Goal: Information Seeking & Learning: Learn about a topic

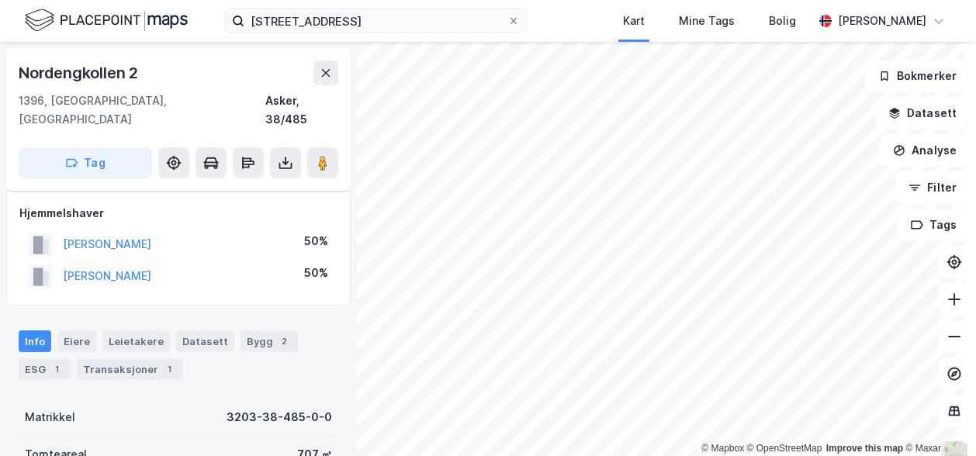
scroll to position [11, 0]
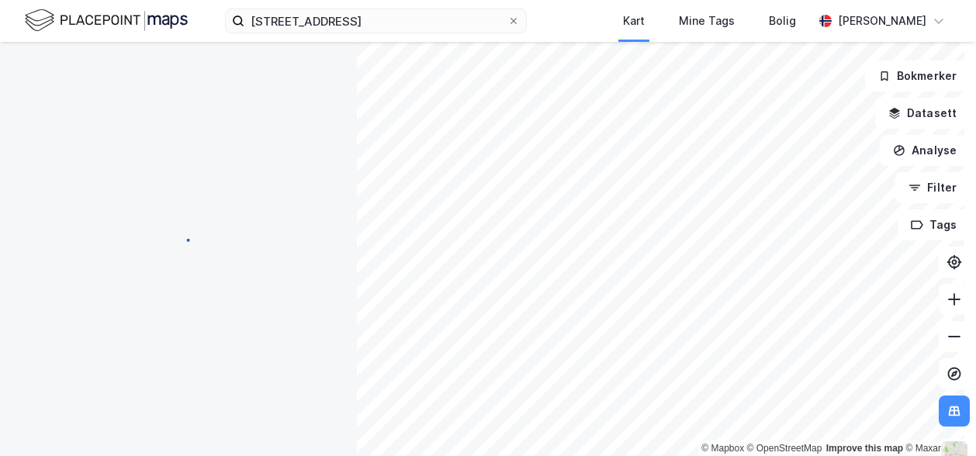
scroll to position [11, 0]
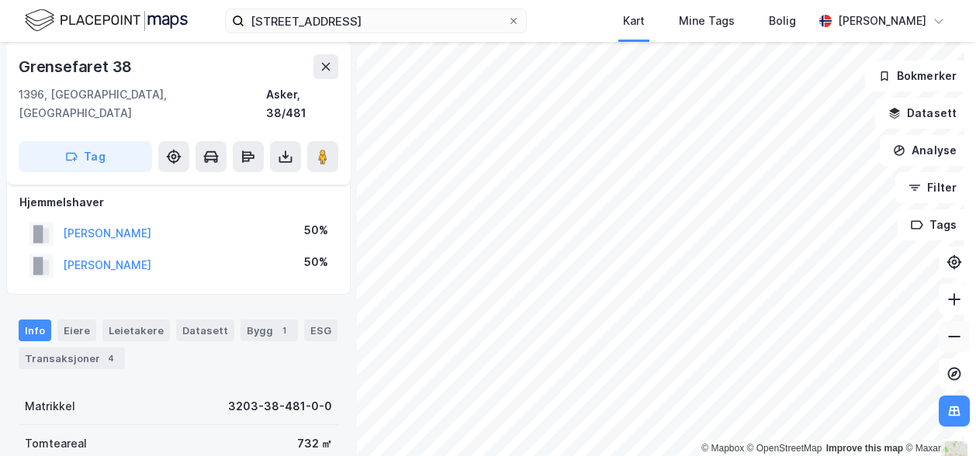
click at [947, 335] on icon at bounding box center [955, 337] width 16 height 16
click at [949, 337] on icon at bounding box center [955, 337] width 12 height 2
click at [947, 376] on icon at bounding box center [955, 374] width 16 height 16
click at [947, 302] on icon at bounding box center [955, 300] width 16 height 16
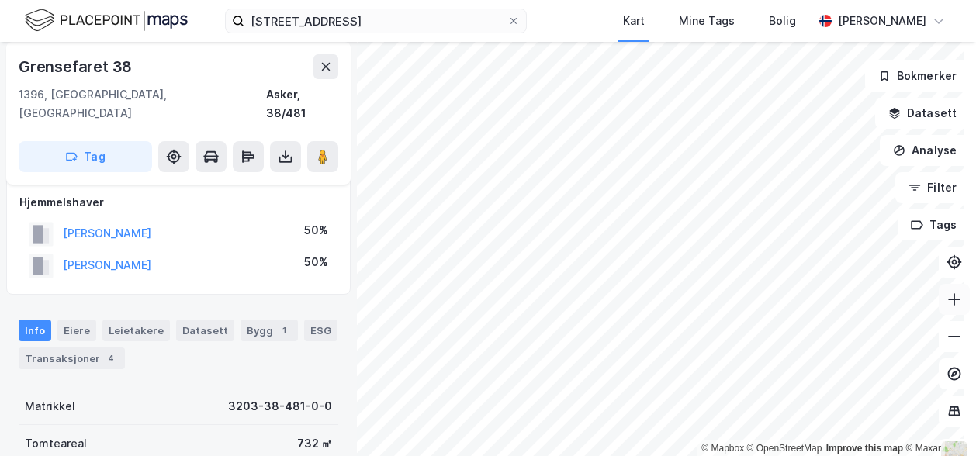
click at [947, 302] on icon at bounding box center [955, 300] width 16 height 16
click at [947, 370] on icon at bounding box center [955, 374] width 16 height 16
click at [947, 305] on icon at bounding box center [955, 300] width 16 height 16
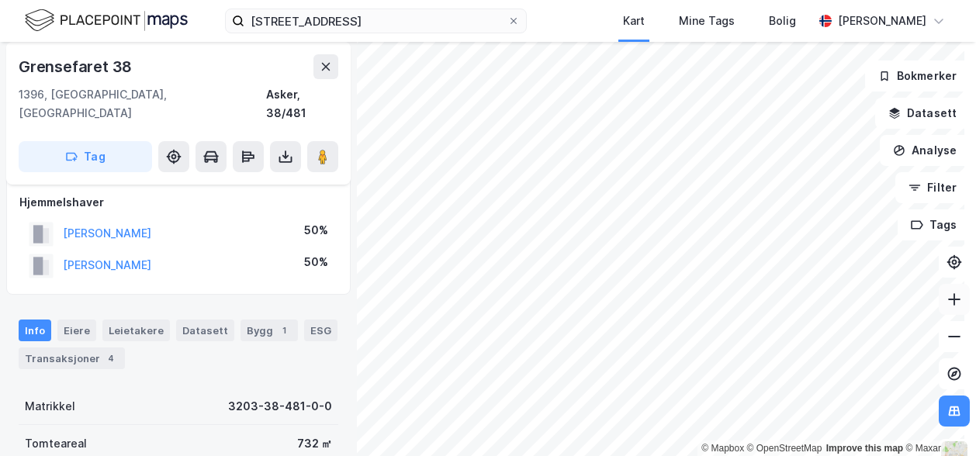
click at [947, 295] on icon at bounding box center [955, 300] width 16 height 16
click at [947, 371] on icon at bounding box center [955, 374] width 16 height 16
click at [939, 335] on button at bounding box center [954, 336] width 31 height 31
click at [947, 375] on icon at bounding box center [955, 374] width 16 height 16
click at [947, 344] on icon at bounding box center [955, 337] width 16 height 16
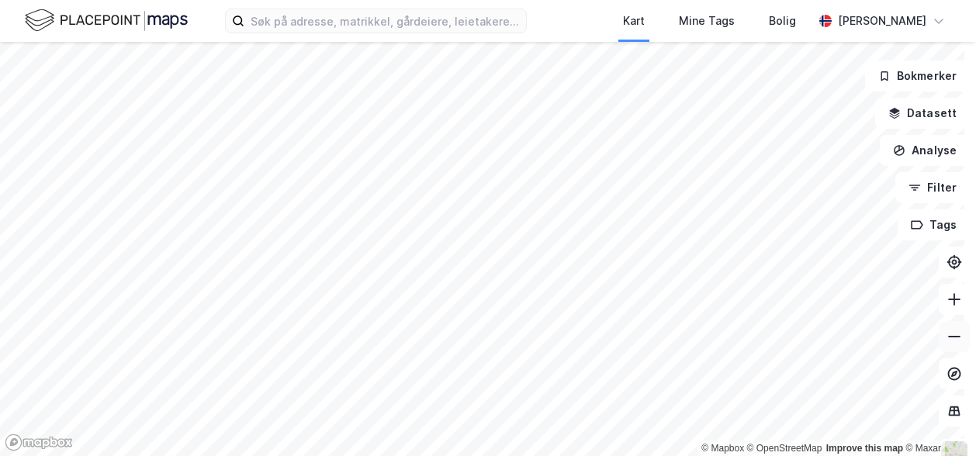
click at [947, 339] on icon at bounding box center [955, 337] width 16 height 16
click at [947, 297] on icon at bounding box center [955, 300] width 16 height 16
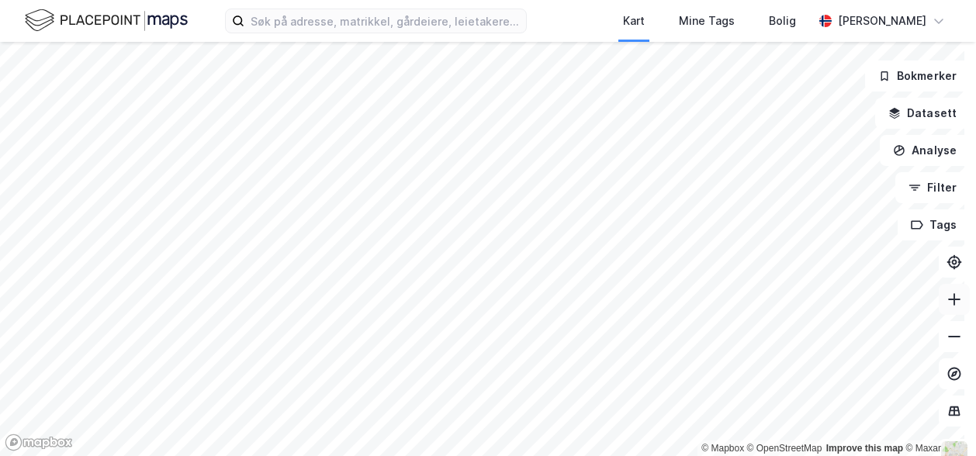
click at [947, 297] on icon at bounding box center [955, 300] width 16 height 16
click at [947, 305] on icon at bounding box center [955, 300] width 16 height 16
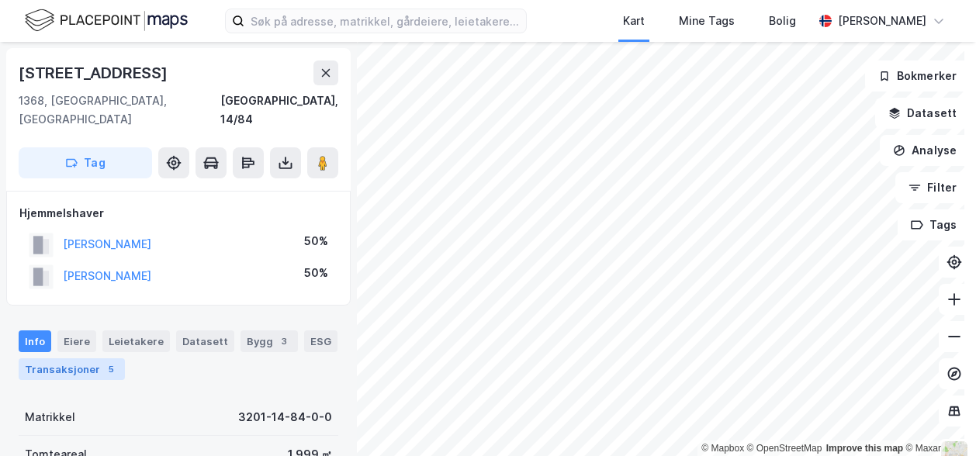
click at [75, 359] on div "Transaksjoner 5" at bounding box center [72, 370] width 106 height 22
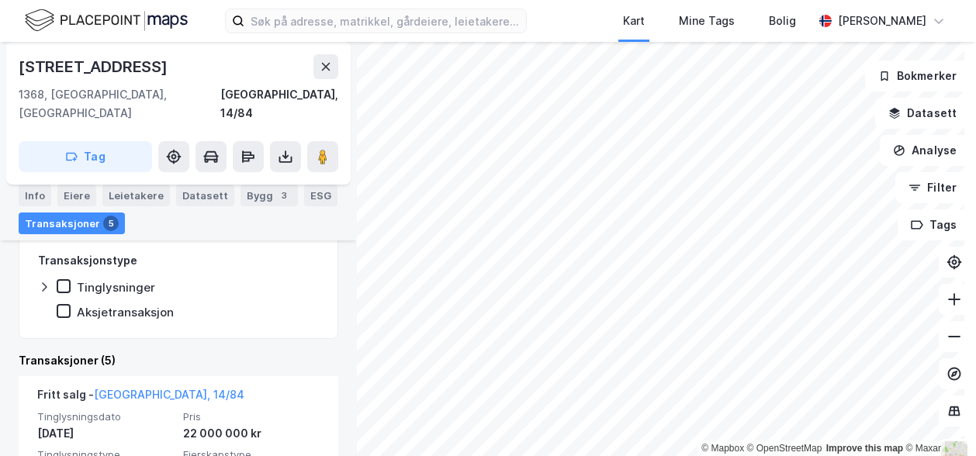
scroll to position [295, 0]
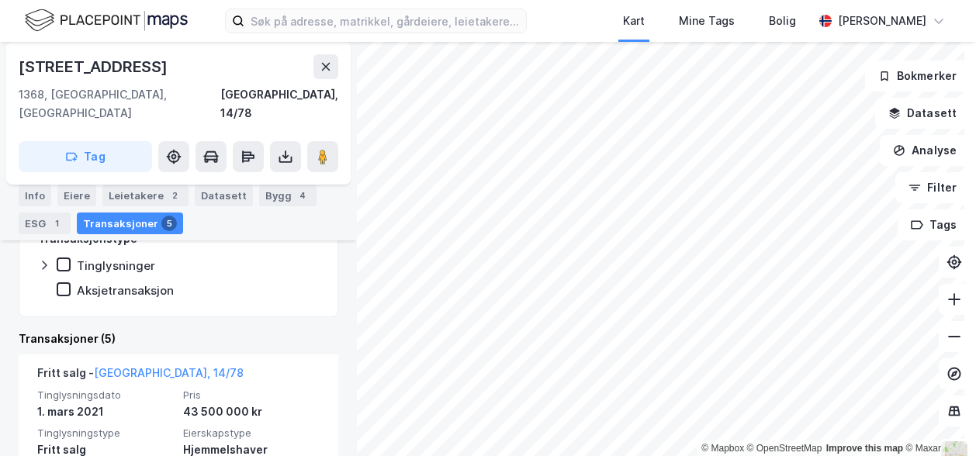
scroll to position [284, 0]
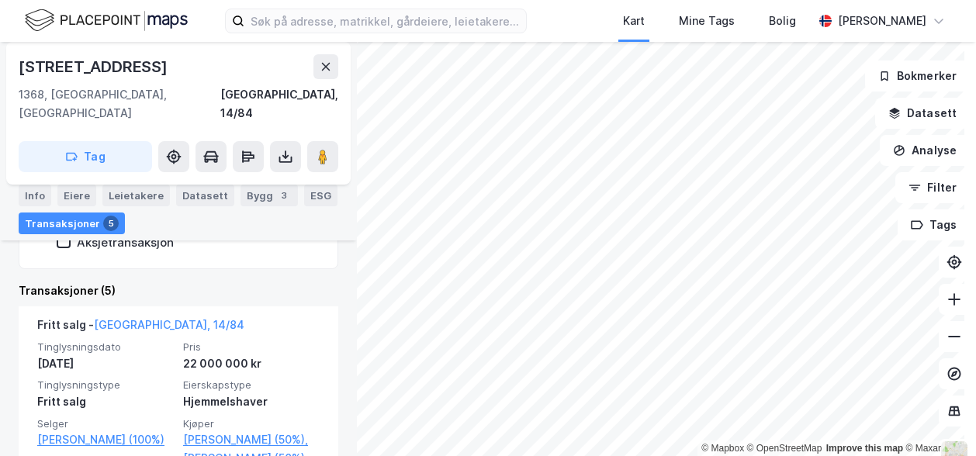
scroll to position [361, 0]
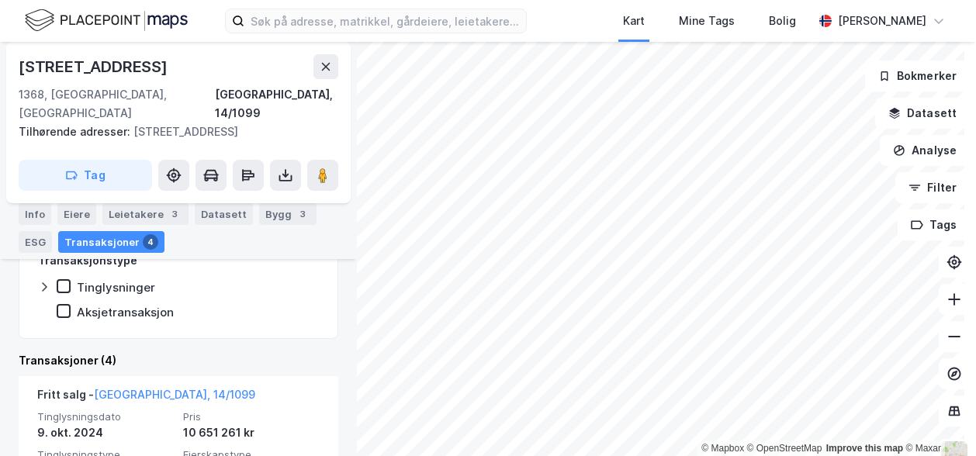
scroll to position [283, 0]
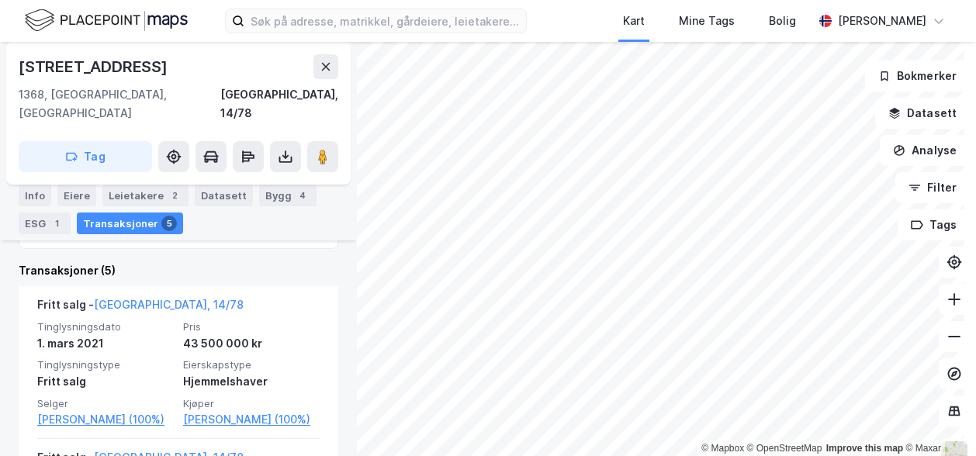
scroll to position [354, 0]
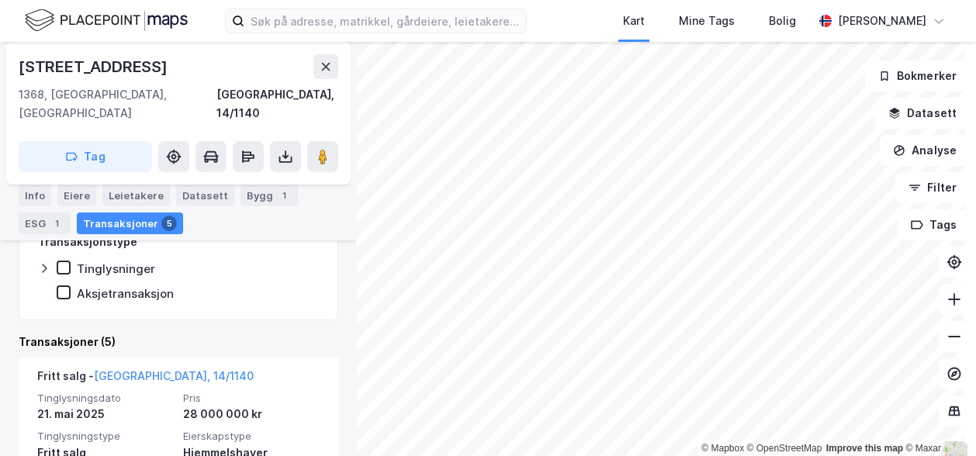
scroll to position [325, 0]
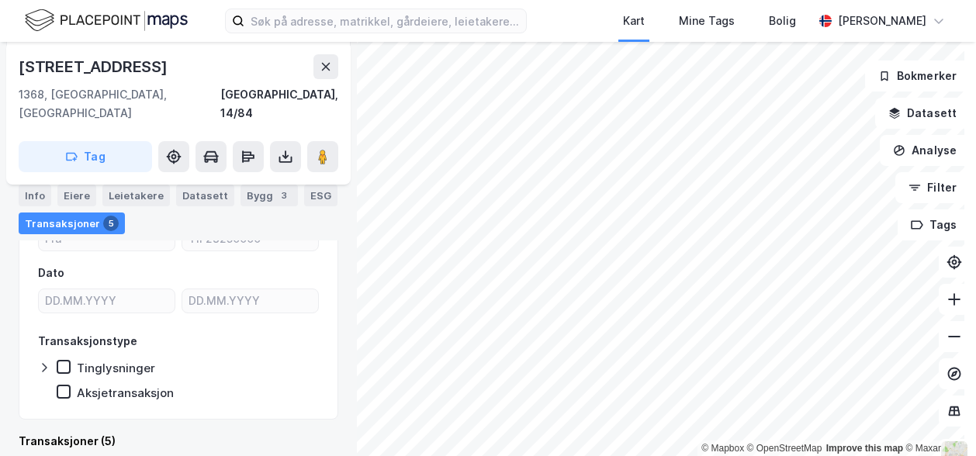
scroll to position [213, 0]
click at [248, 193] on div "Bygg 3" at bounding box center [269, 196] width 57 height 22
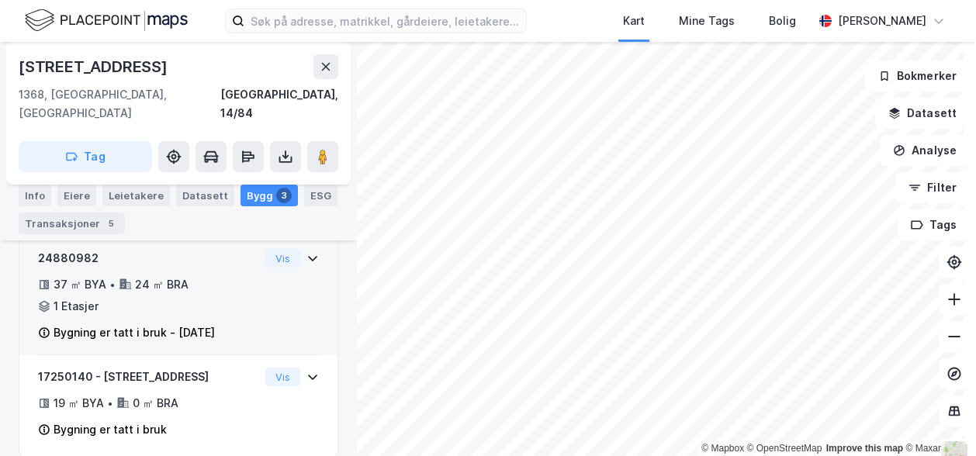
scroll to position [400, 0]
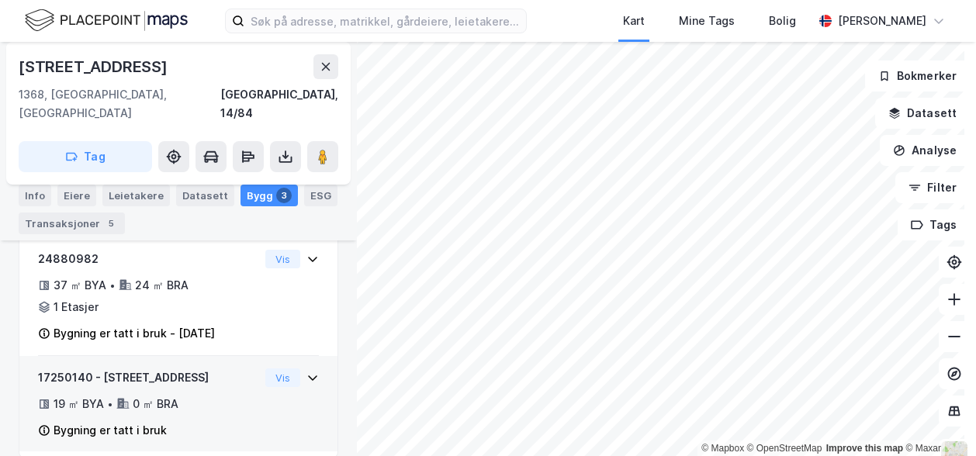
click at [307, 372] on icon at bounding box center [313, 378] width 12 height 12
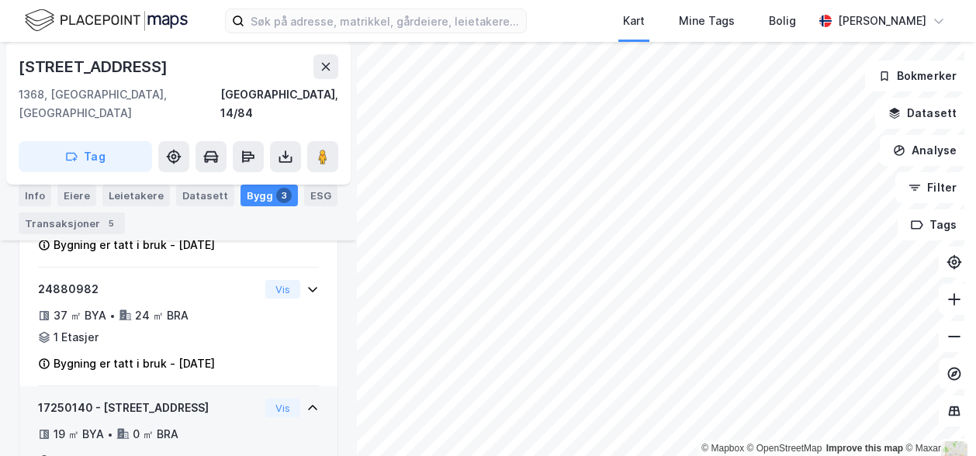
scroll to position [368, 0]
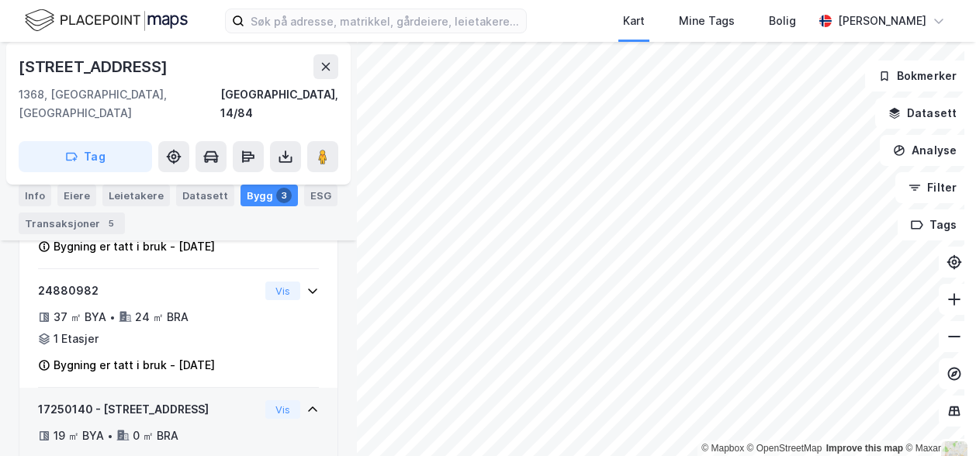
click at [307, 404] on icon at bounding box center [313, 410] width 12 height 12
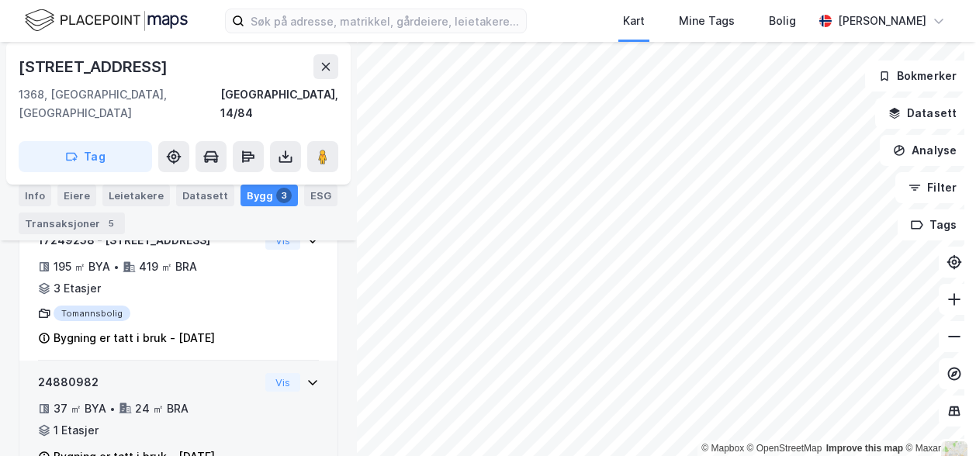
scroll to position [265, 0]
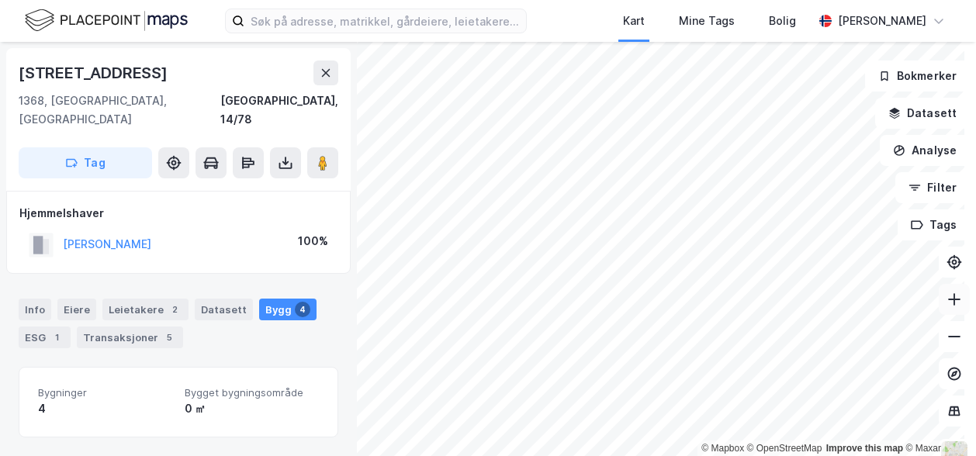
click at [947, 302] on icon at bounding box center [955, 300] width 16 height 16
click at [947, 341] on icon at bounding box center [955, 337] width 16 height 16
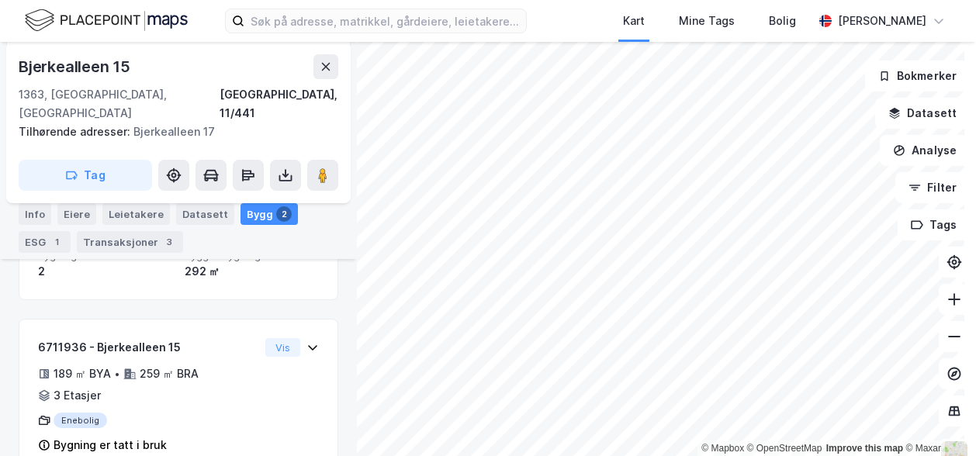
scroll to position [189, 0]
click at [116, 238] on div "Transaksjoner 3" at bounding box center [130, 242] width 106 height 22
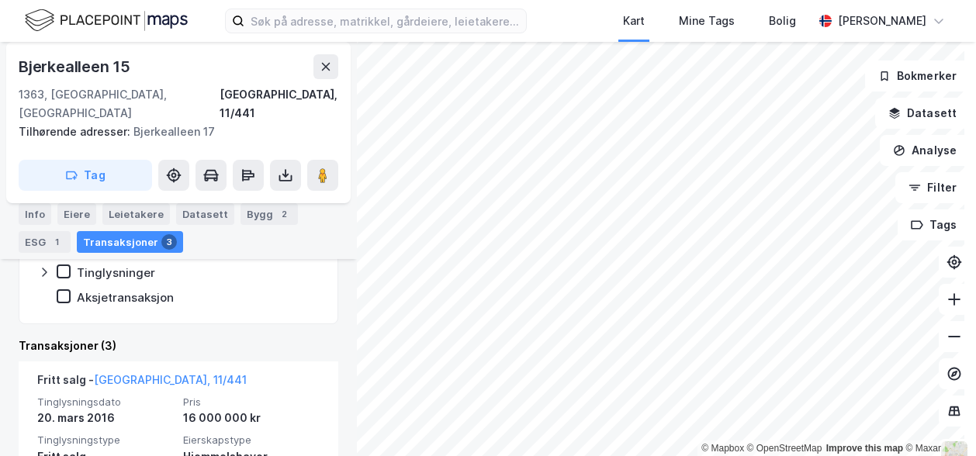
scroll to position [362, 0]
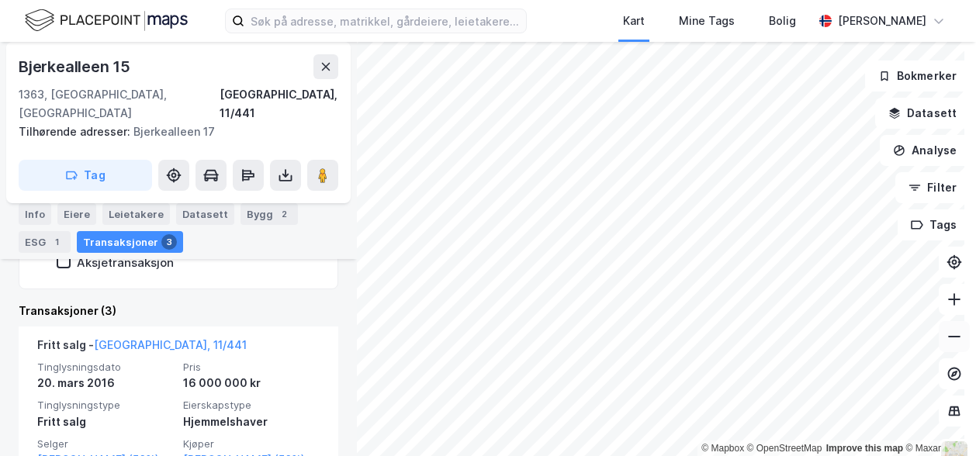
click at [949, 344] on icon at bounding box center [955, 337] width 16 height 16
click at [954, 304] on button at bounding box center [954, 299] width 31 height 31
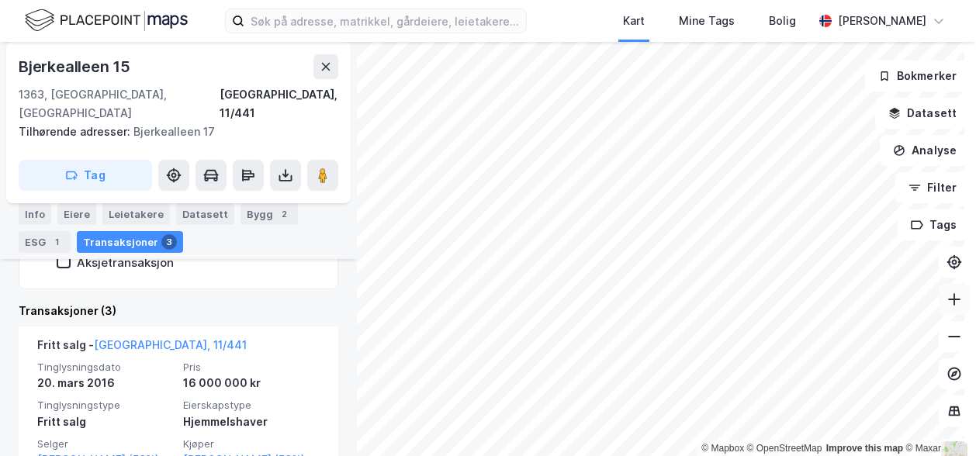
click at [954, 304] on button at bounding box center [954, 299] width 31 height 31
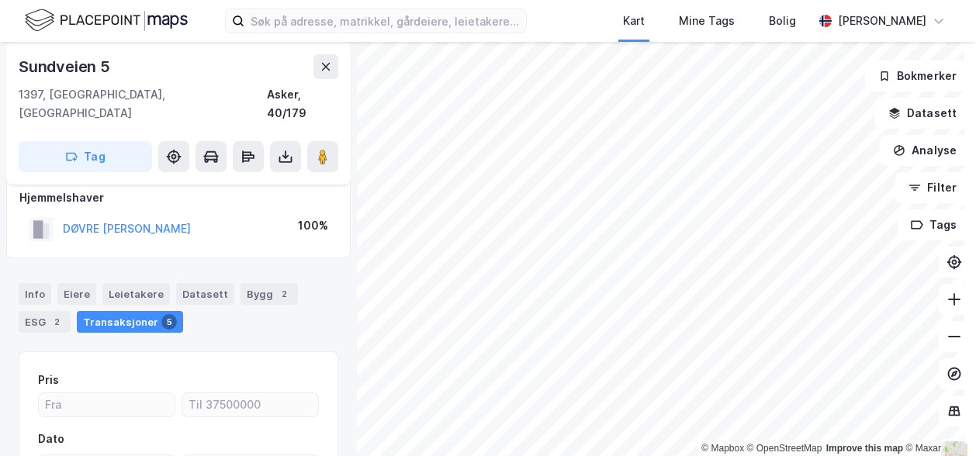
scroll to position [12, 0]
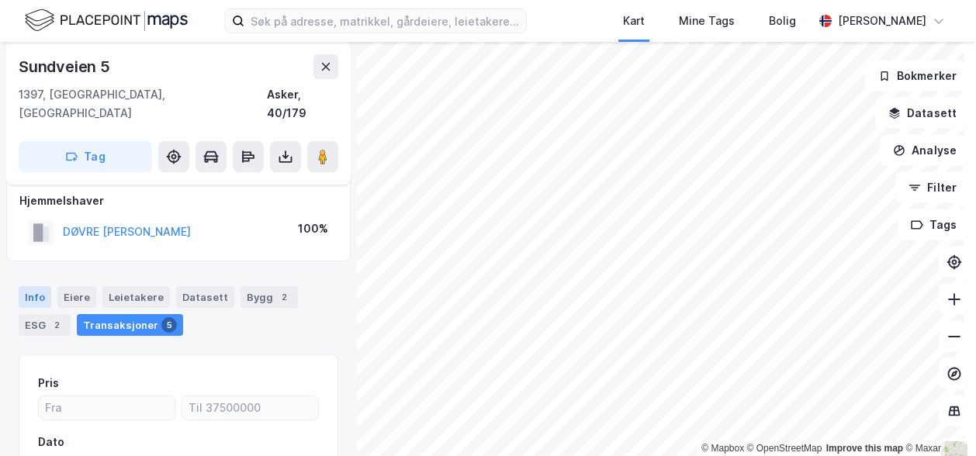
click at [26, 286] on div "Info" at bounding box center [35, 297] width 33 height 22
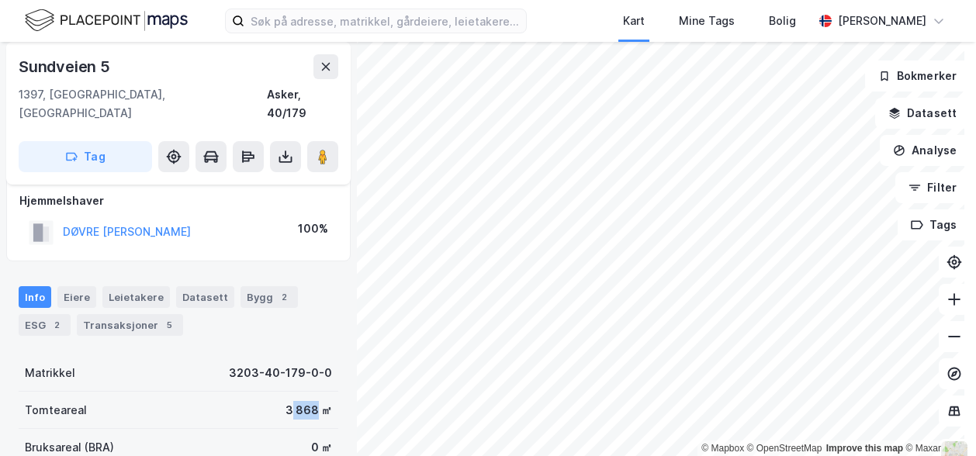
drag, startPoint x: 306, startPoint y: 392, endPoint x: 283, endPoint y: 392, distance: 22.5
click at [286, 401] on div "3 868 ㎡" at bounding box center [309, 410] width 47 height 19
click at [290, 401] on div "3 868 ㎡" at bounding box center [309, 410] width 47 height 19
click at [947, 300] on icon at bounding box center [955, 300] width 16 height 16
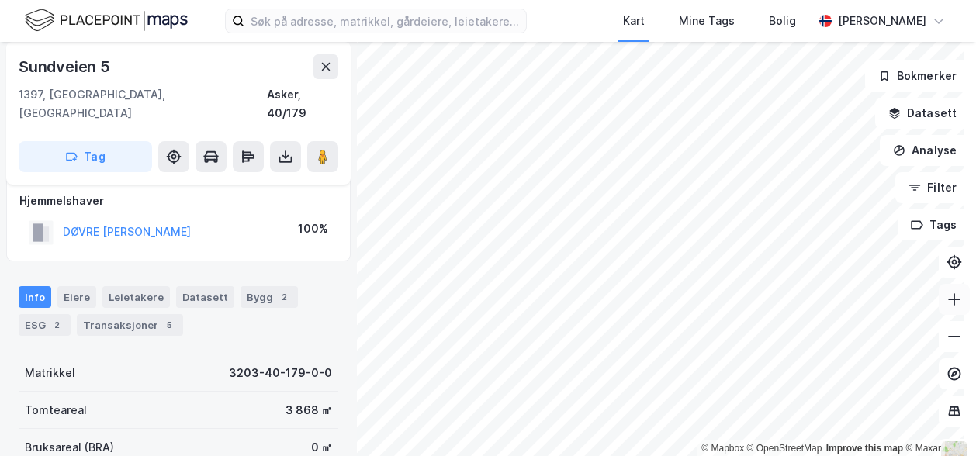
click at [947, 300] on icon at bounding box center [955, 300] width 16 height 16
click at [947, 333] on icon at bounding box center [955, 337] width 16 height 16
click at [140, 223] on div "DØVRE HANS-PETTER" at bounding box center [127, 232] width 128 height 19
click at [0, 0] on button "DØVRE HANS-PETTER" at bounding box center [0, 0] width 0 height 0
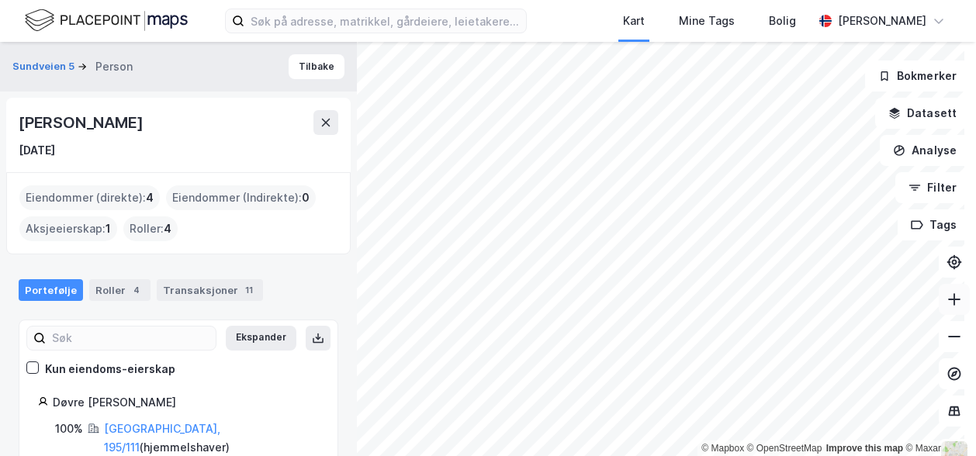
click at [947, 304] on icon at bounding box center [955, 300] width 16 height 16
click at [947, 298] on icon at bounding box center [955, 300] width 16 height 16
click at [947, 302] on icon at bounding box center [955, 300] width 16 height 16
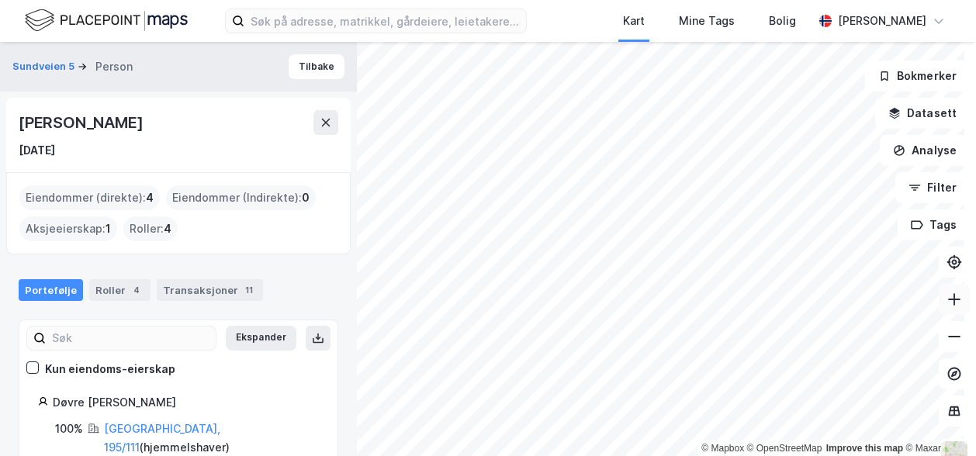
click at [947, 302] on icon at bounding box center [955, 300] width 16 height 16
click at [947, 300] on icon at bounding box center [955, 300] width 16 height 16
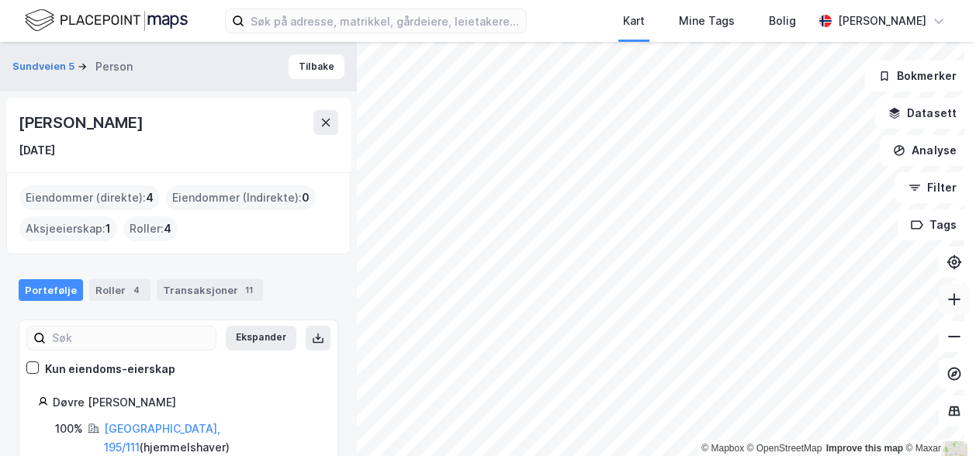
click at [947, 300] on icon at bounding box center [955, 300] width 16 height 16
click at [947, 305] on icon at bounding box center [955, 300] width 16 height 16
click at [948, 300] on icon at bounding box center [955, 300] width 16 height 16
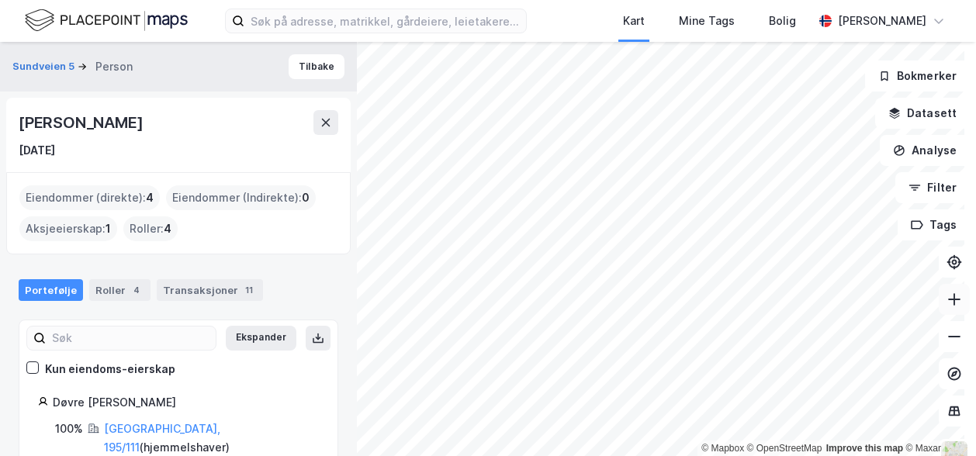
click at [948, 300] on icon at bounding box center [955, 300] width 16 height 16
click at [947, 348] on button at bounding box center [954, 336] width 31 height 31
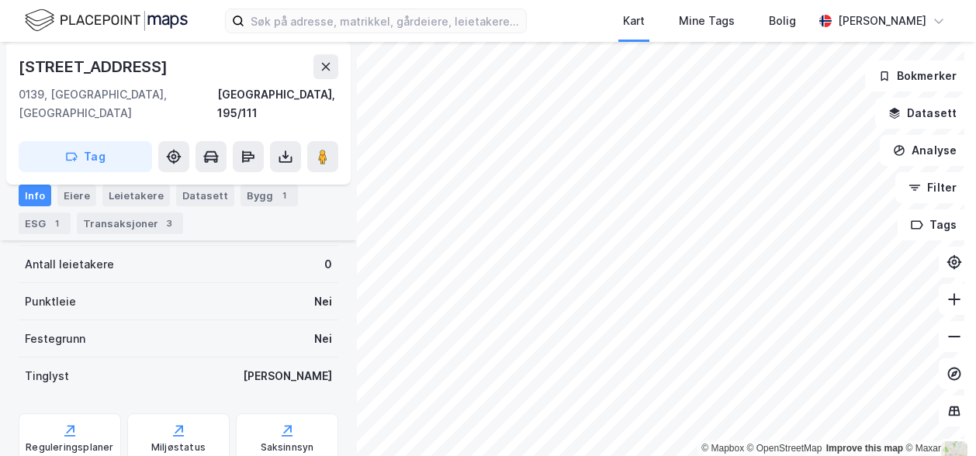
scroll to position [357, 0]
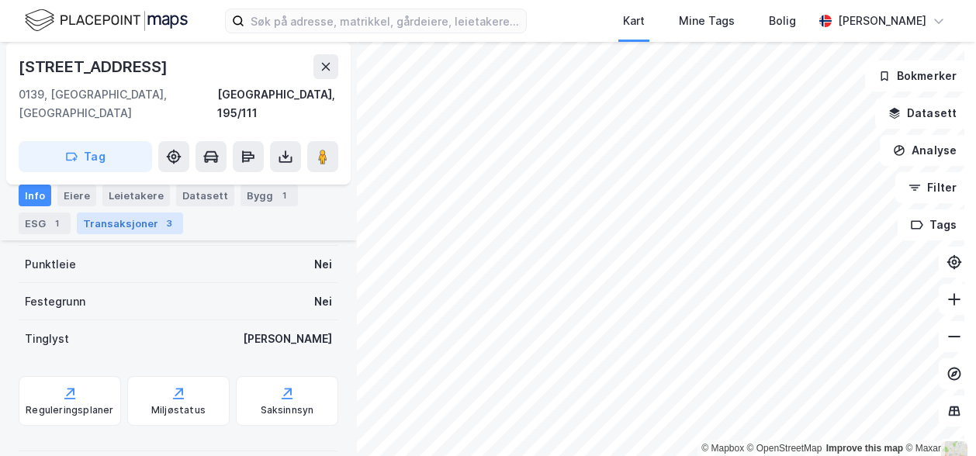
click at [121, 218] on div "Transaksjoner 3" at bounding box center [130, 224] width 106 height 22
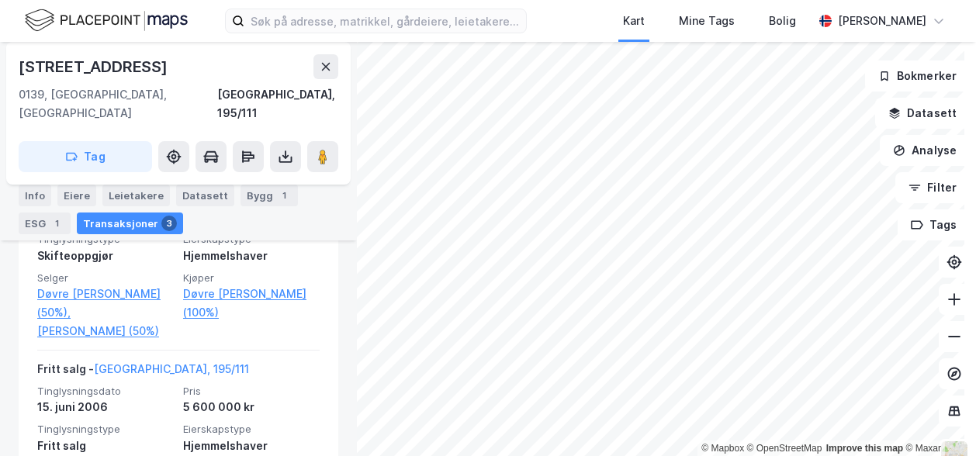
scroll to position [529, 0]
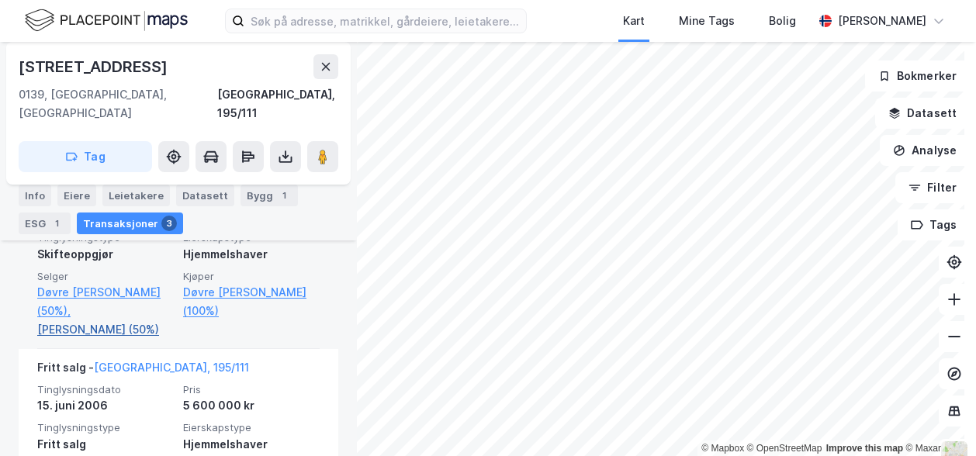
click at [57, 321] on link "Koluder Amela (50%)" at bounding box center [105, 330] width 137 height 19
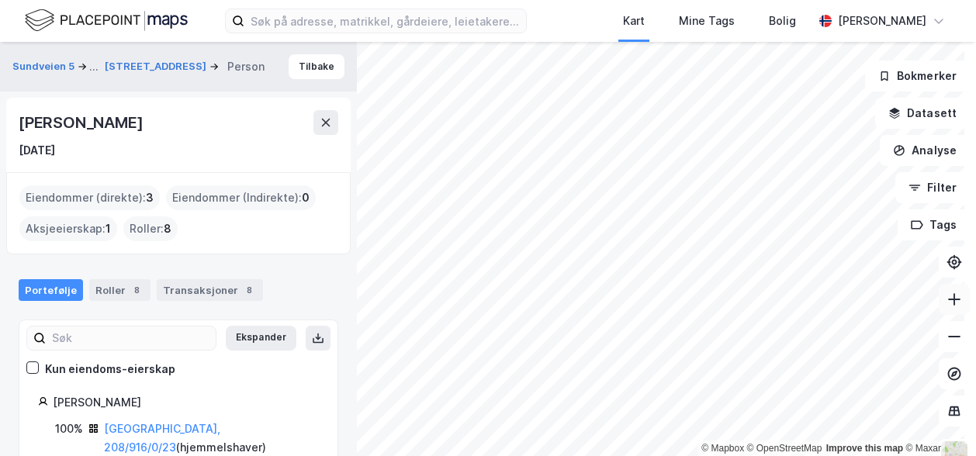
click at [947, 304] on icon at bounding box center [955, 300] width 16 height 16
click at [193, 288] on div "Transaksjoner 8" at bounding box center [210, 290] width 106 height 22
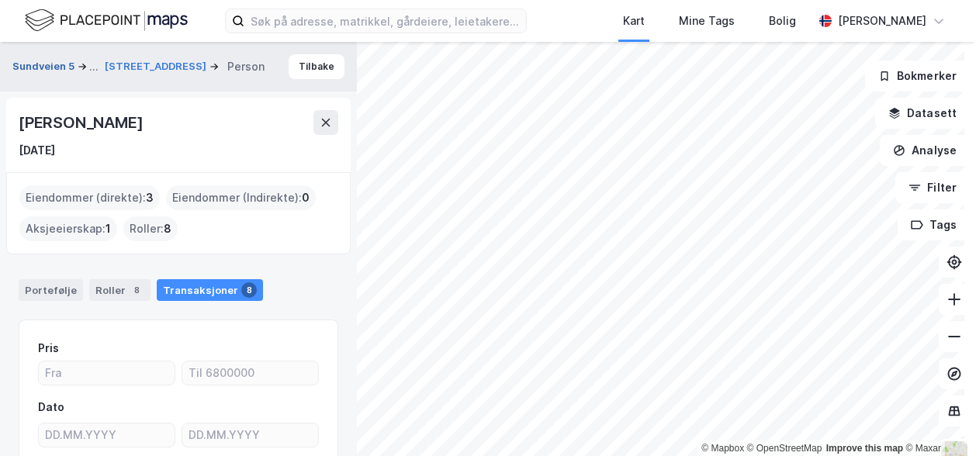
click at [33, 60] on button "Sundveien 5" at bounding box center [44, 66] width 65 height 19
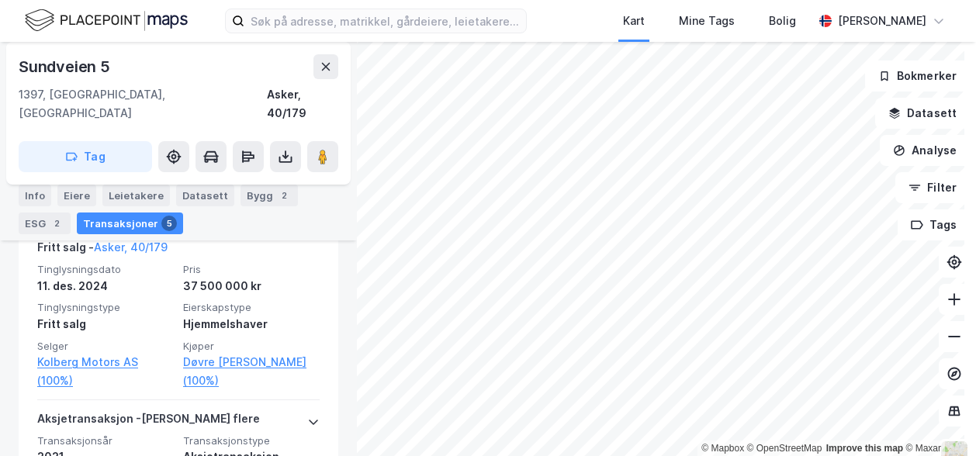
scroll to position [410, 0]
